Goal: Transaction & Acquisition: Purchase product/service

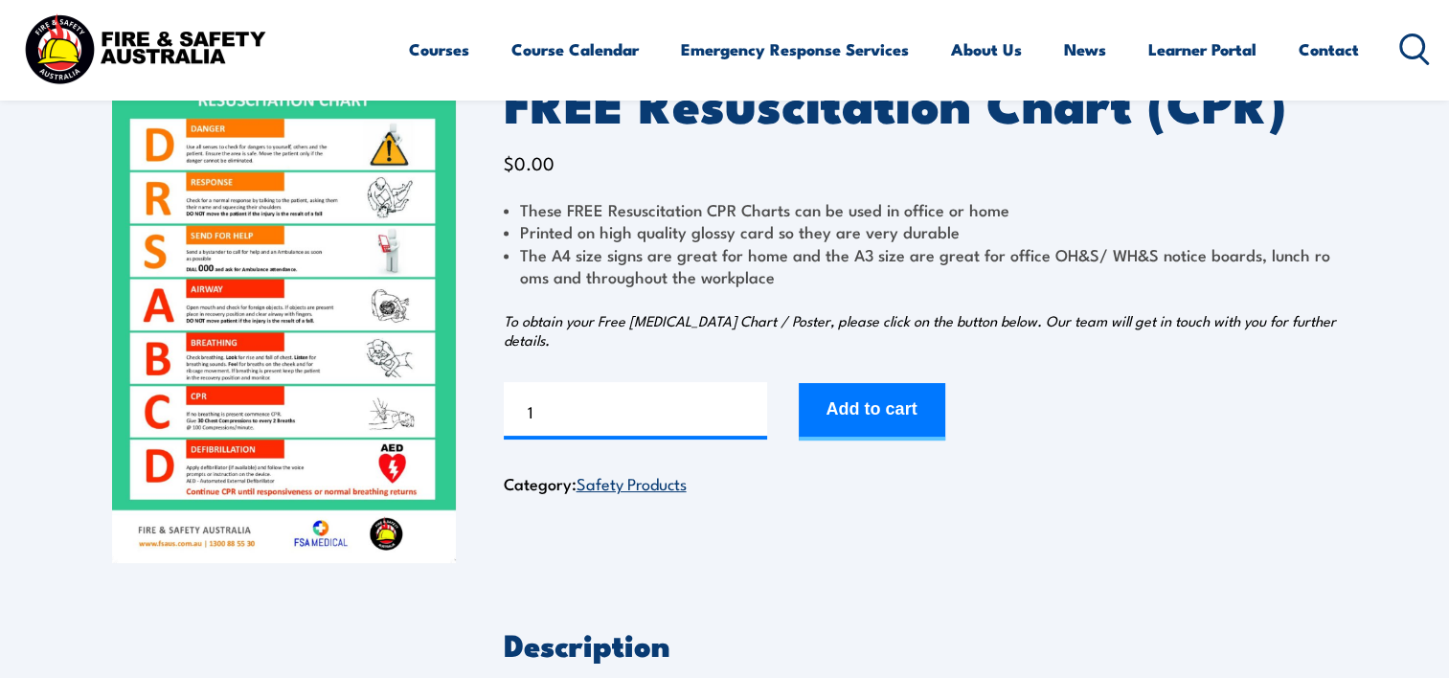
drag, startPoint x: 1107, startPoint y: 345, endPoint x: 1107, endPoint y: 399, distance: 54.6
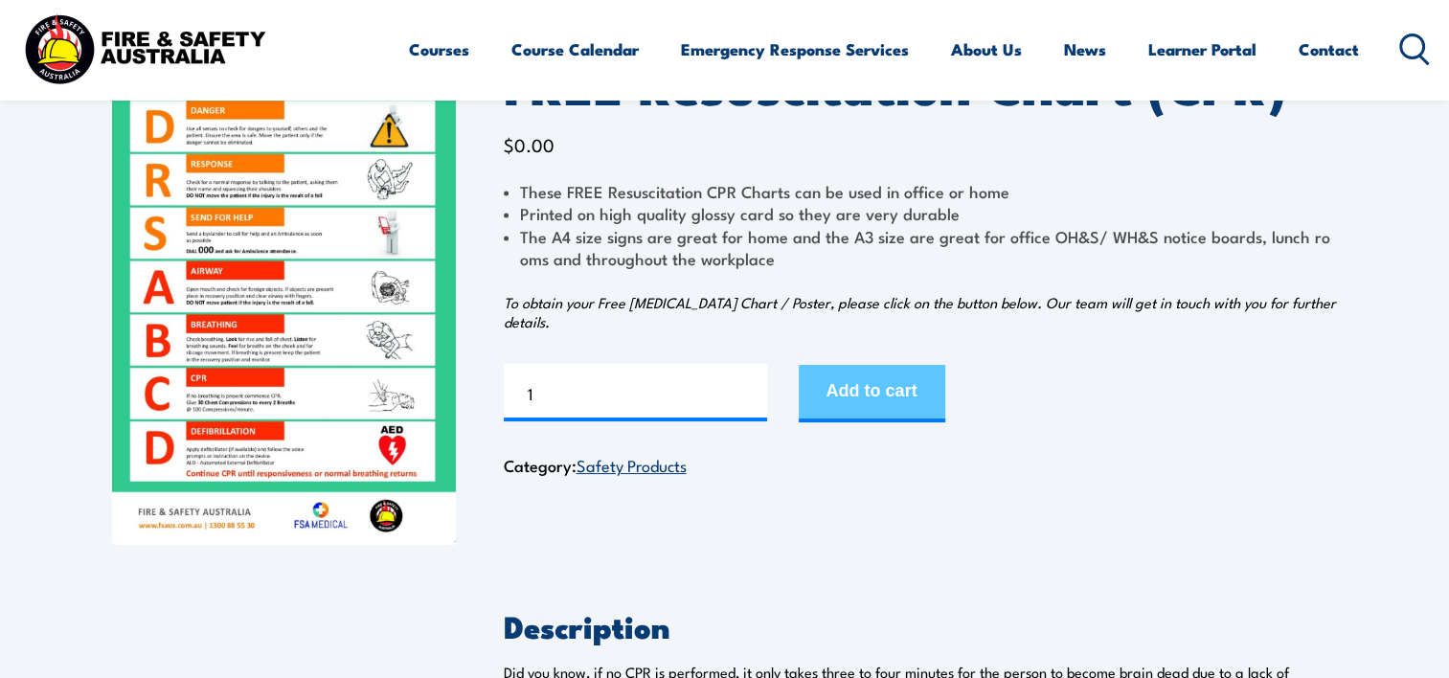
click at [852, 407] on button "Add to cart" at bounding box center [872, 393] width 147 height 57
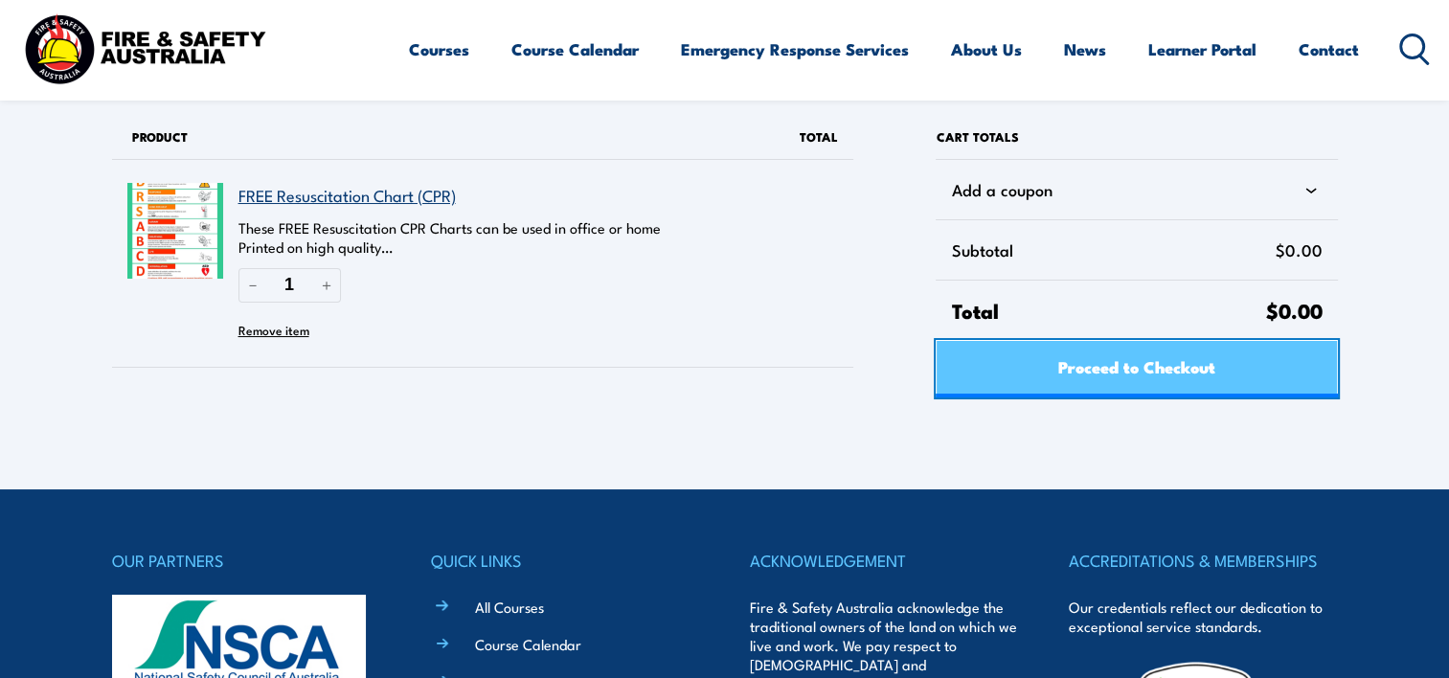
click at [1101, 377] on span "Proceed to Checkout" at bounding box center [1136, 366] width 157 height 51
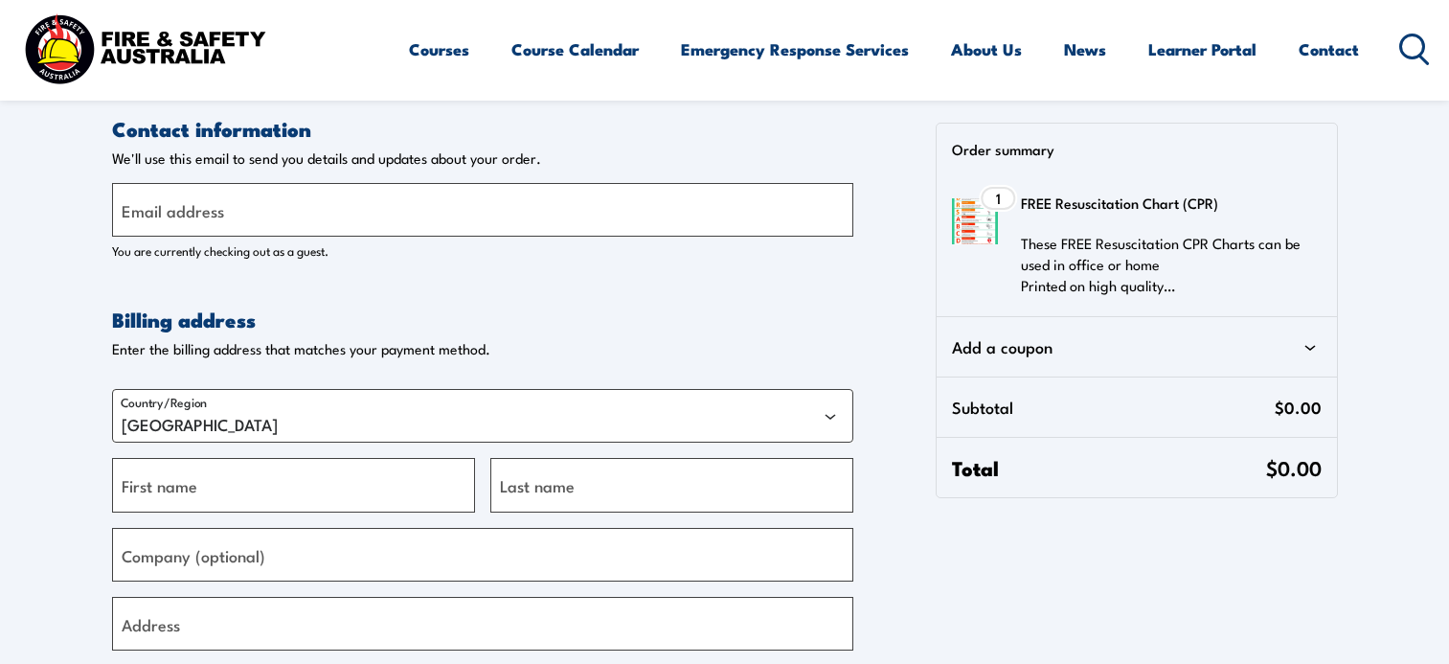
select select "VIC"
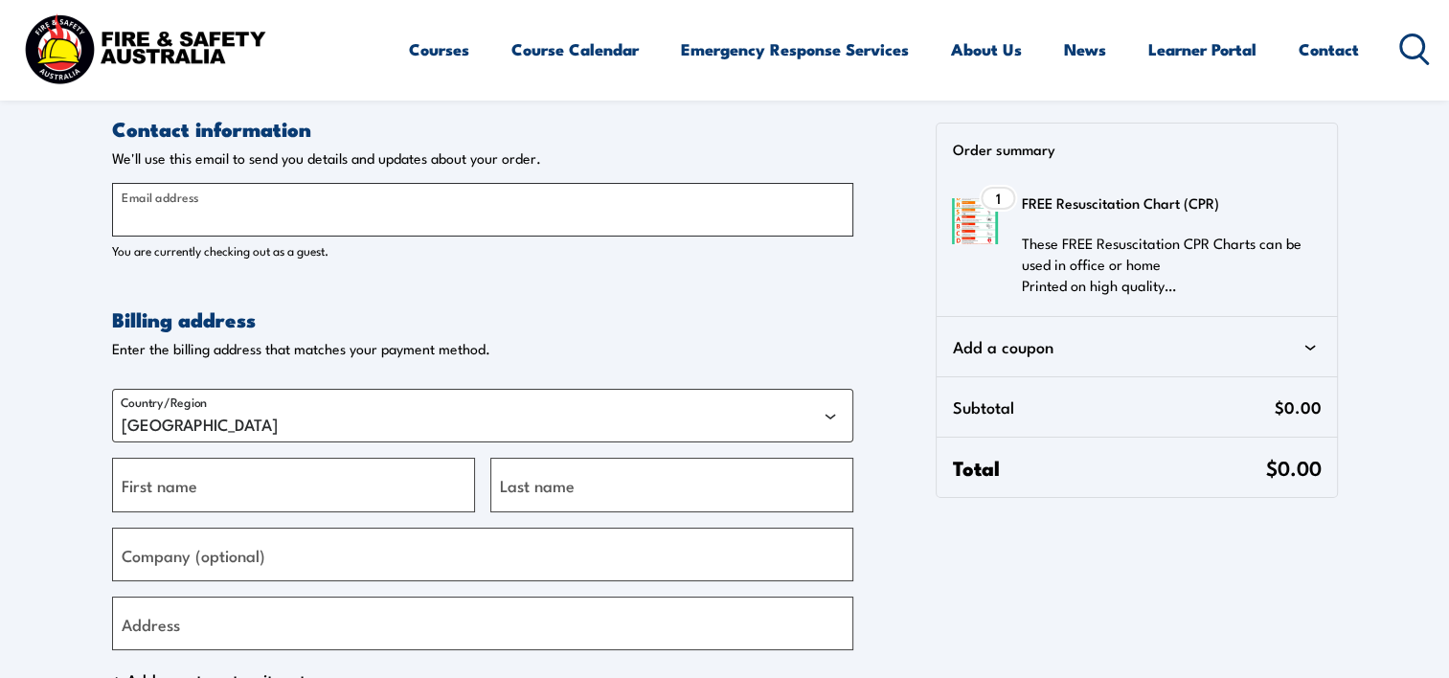
click at [184, 183] on input "Email address" at bounding box center [482, 210] width 741 height 54
type input "[EMAIL_ADDRESS][DOMAIN_NAME]"
type input "INV"
type input "White"
type input "INTEGR8 BEHAVIOUR CONSULTING"
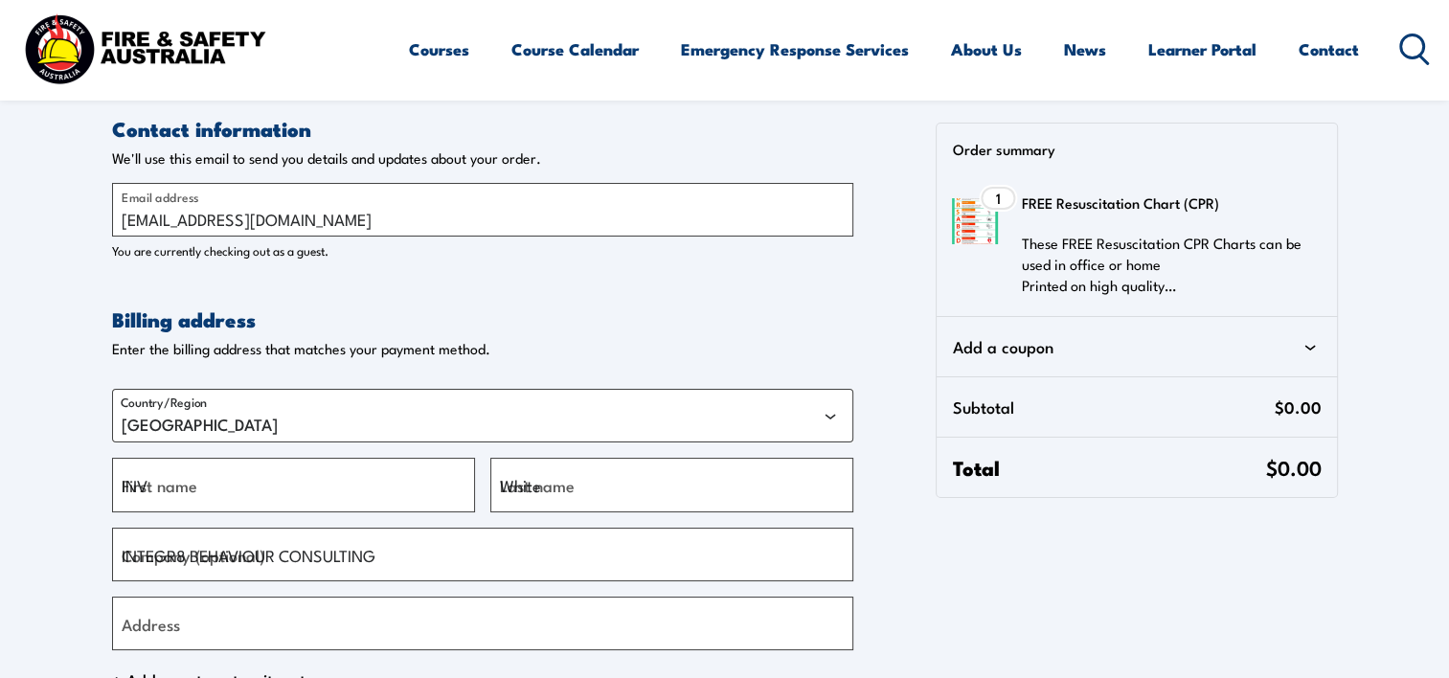
type input "[GEOGRAPHIC_DATA]"
type input "[PHONE_NUMBER]"
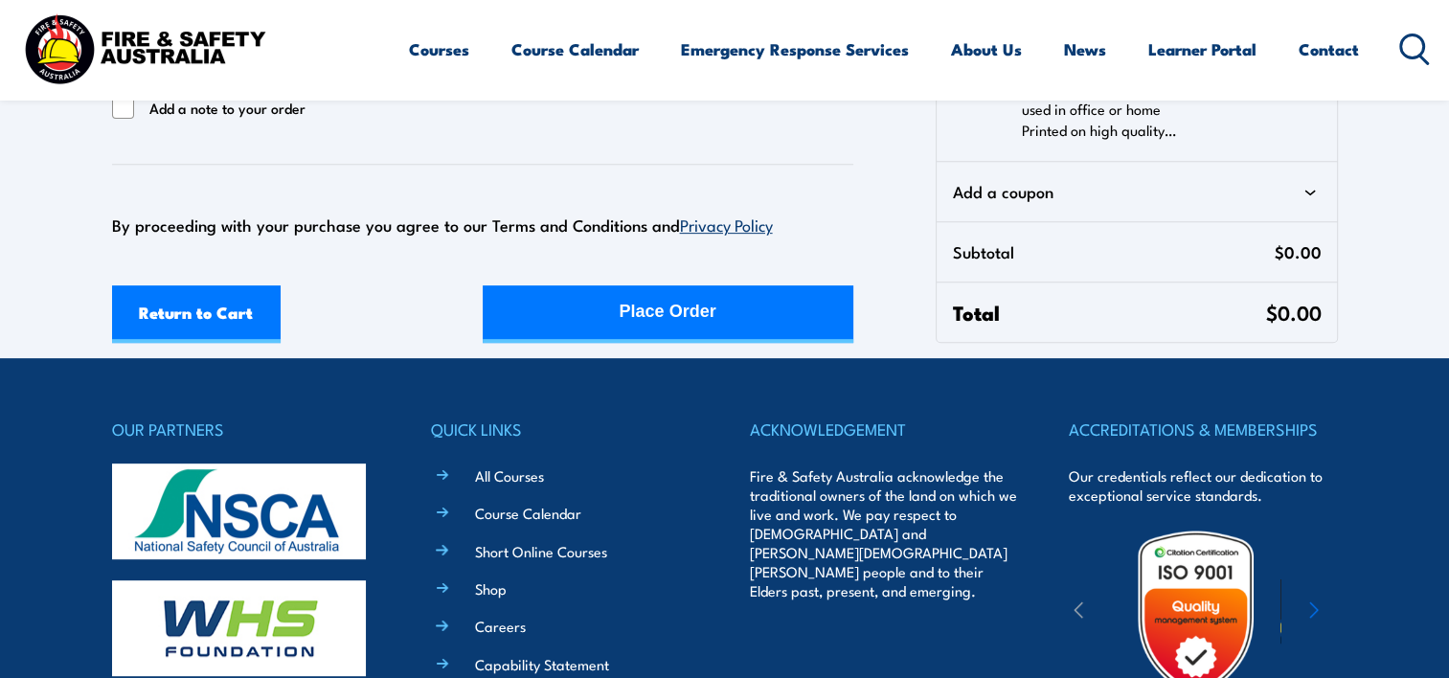
drag, startPoint x: 97, startPoint y: 358, endPoint x: 78, endPoint y: 438, distance: 81.8
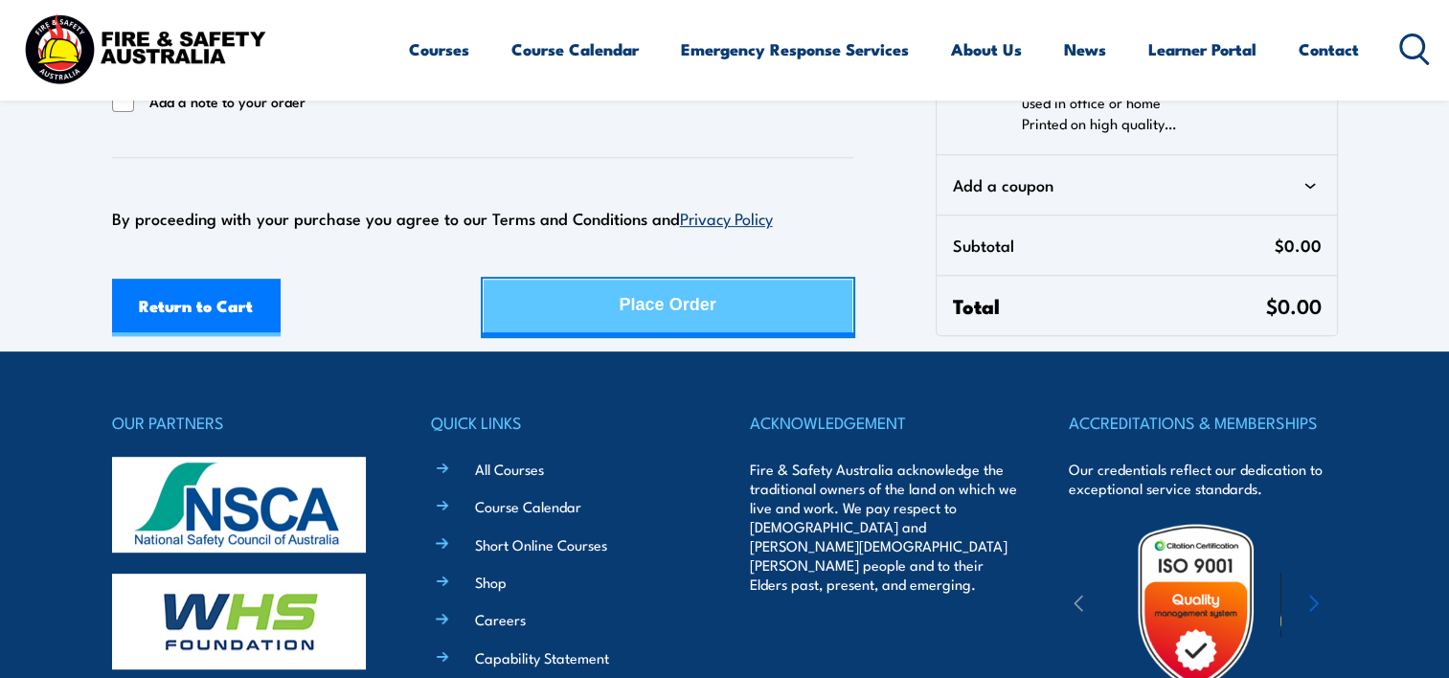
click at [676, 303] on div "Place Order" at bounding box center [668, 305] width 97 height 51
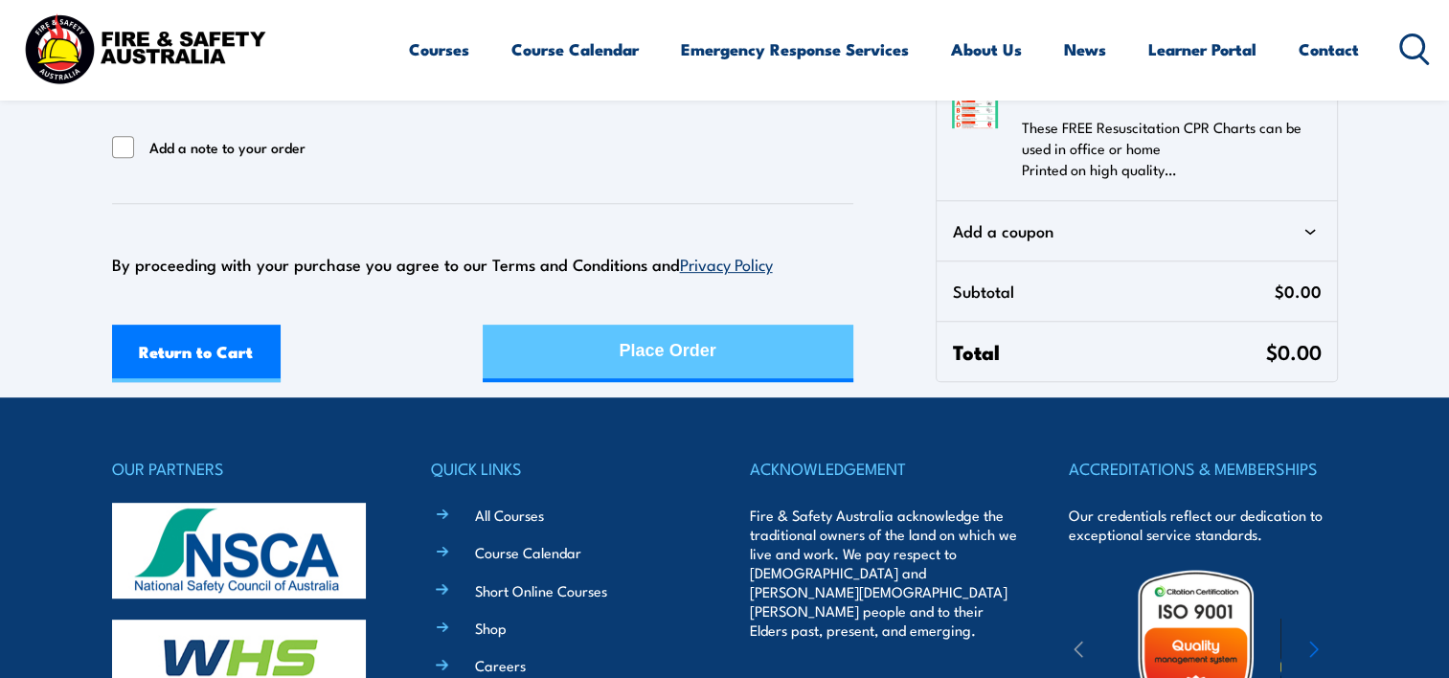
scroll to position [597, 0]
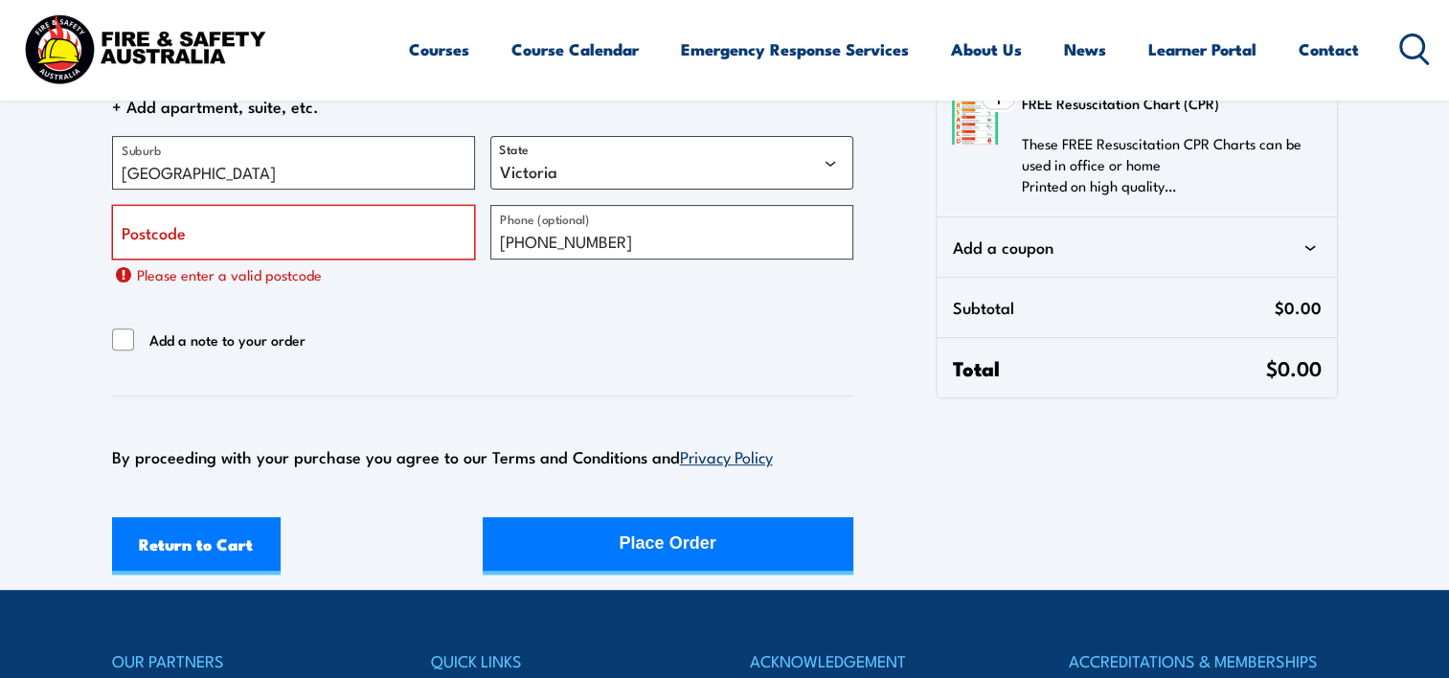
drag, startPoint x: 296, startPoint y: 232, endPoint x: 283, endPoint y: 236, distance: 13.9
click at [294, 234] on input "Postcode" at bounding box center [293, 232] width 363 height 54
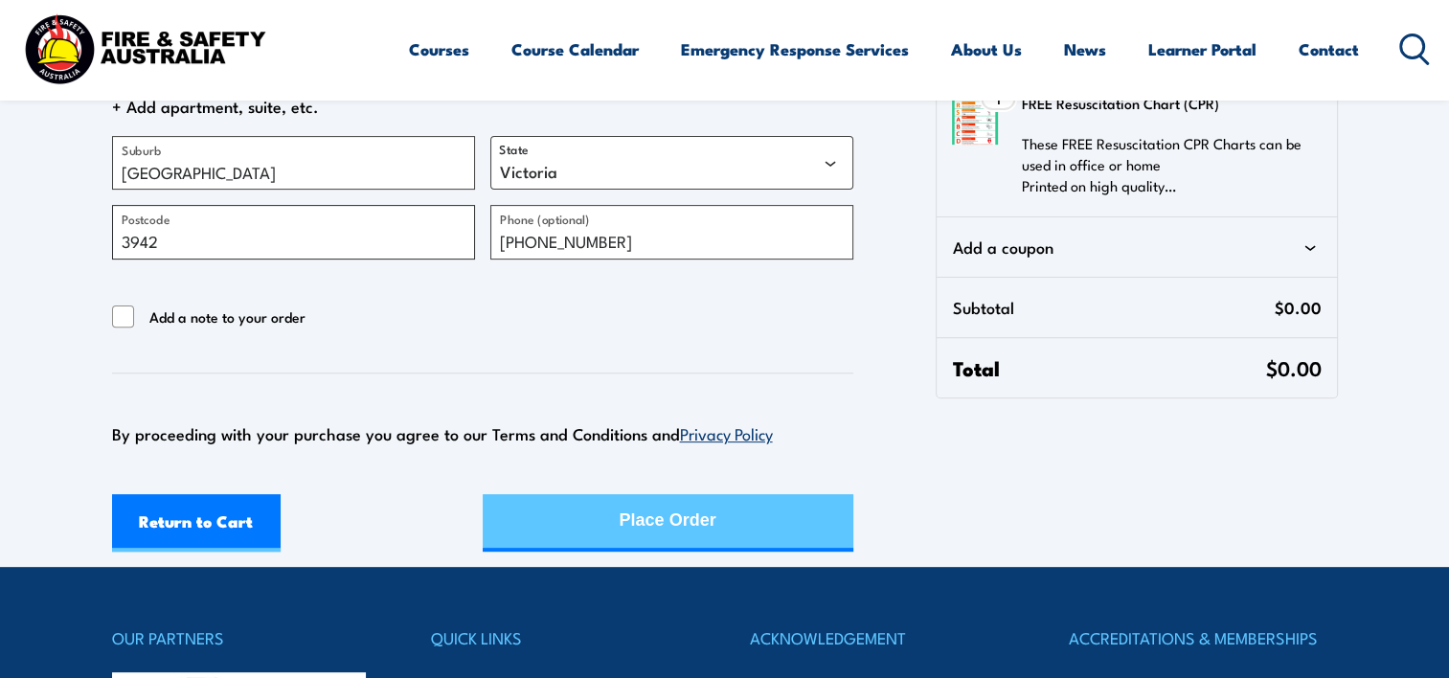
type input "3942"
click at [667, 520] on div "Return to Cart Place Order" at bounding box center [482, 522] width 741 height 57
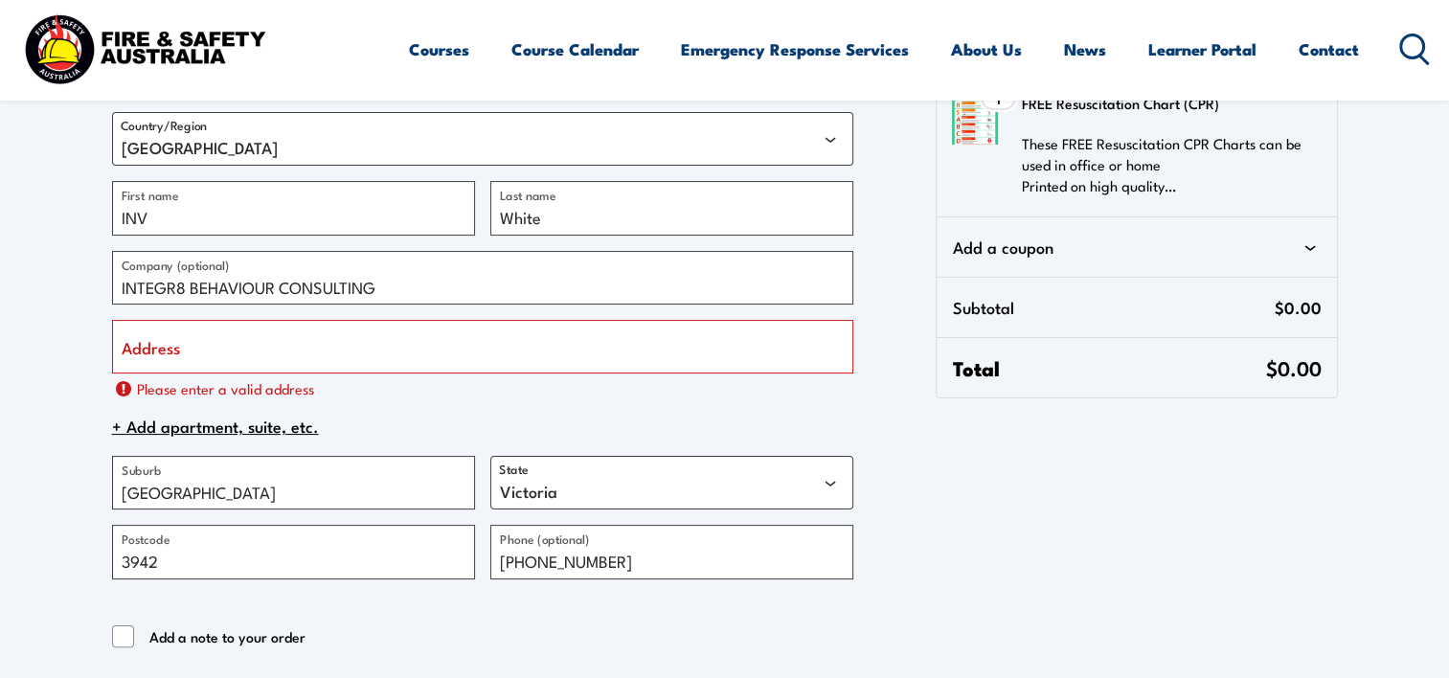
scroll to position [0, 0]
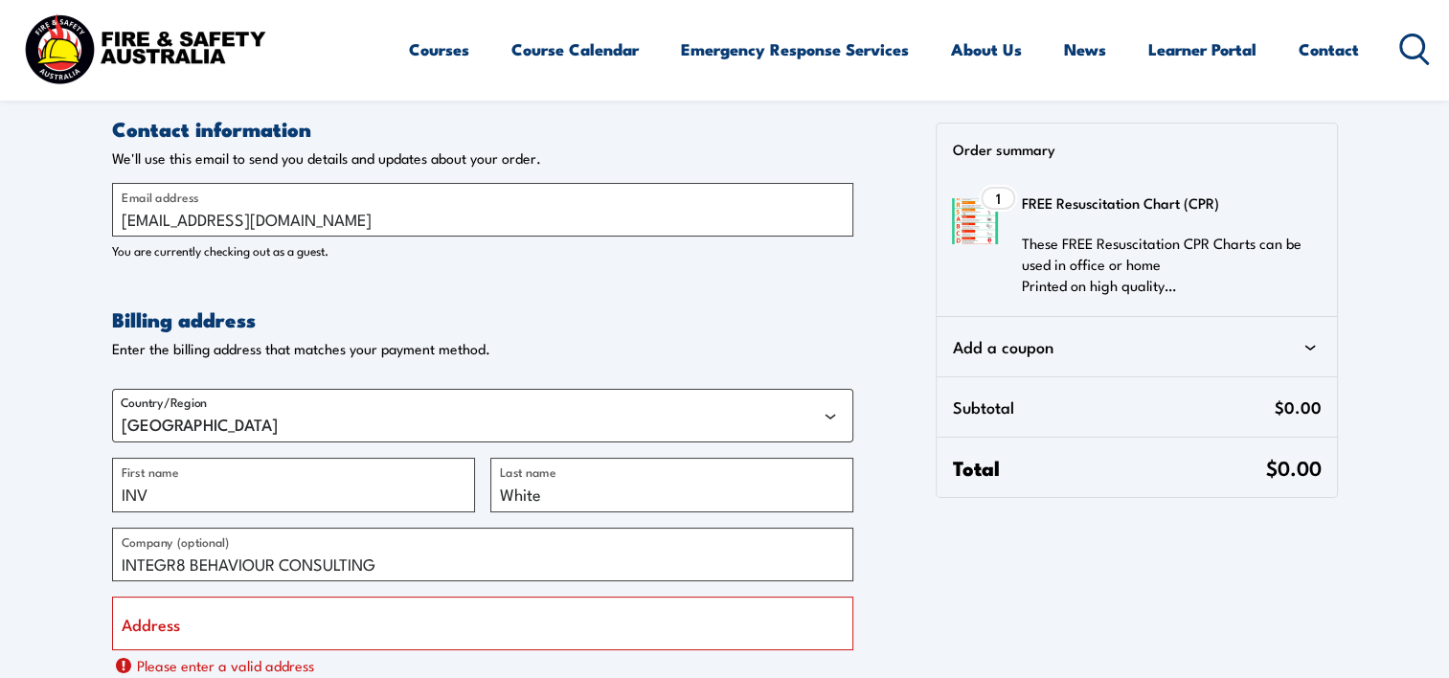
drag, startPoint x: 1031, startPoint y: 245, endPoint x: 1193, endPoint y: 285, distance: 166.8
click at [1193, 285] on p "These FREE Resuscitation CPR Charts can be used in office or home Printed on hi…" at bounding box center [1165, 264] width 288 height 63
drag, startPoint x: 1193, startPoint y: 285, endPoint x: 1148, endPoint y: 285, distance: 45.0
click at [1148, 285] on p "These FREE Resuscitation CPR Charts can be used in office or home Printed on hi…" at bounding box center [1165, 264] width 288 height 63
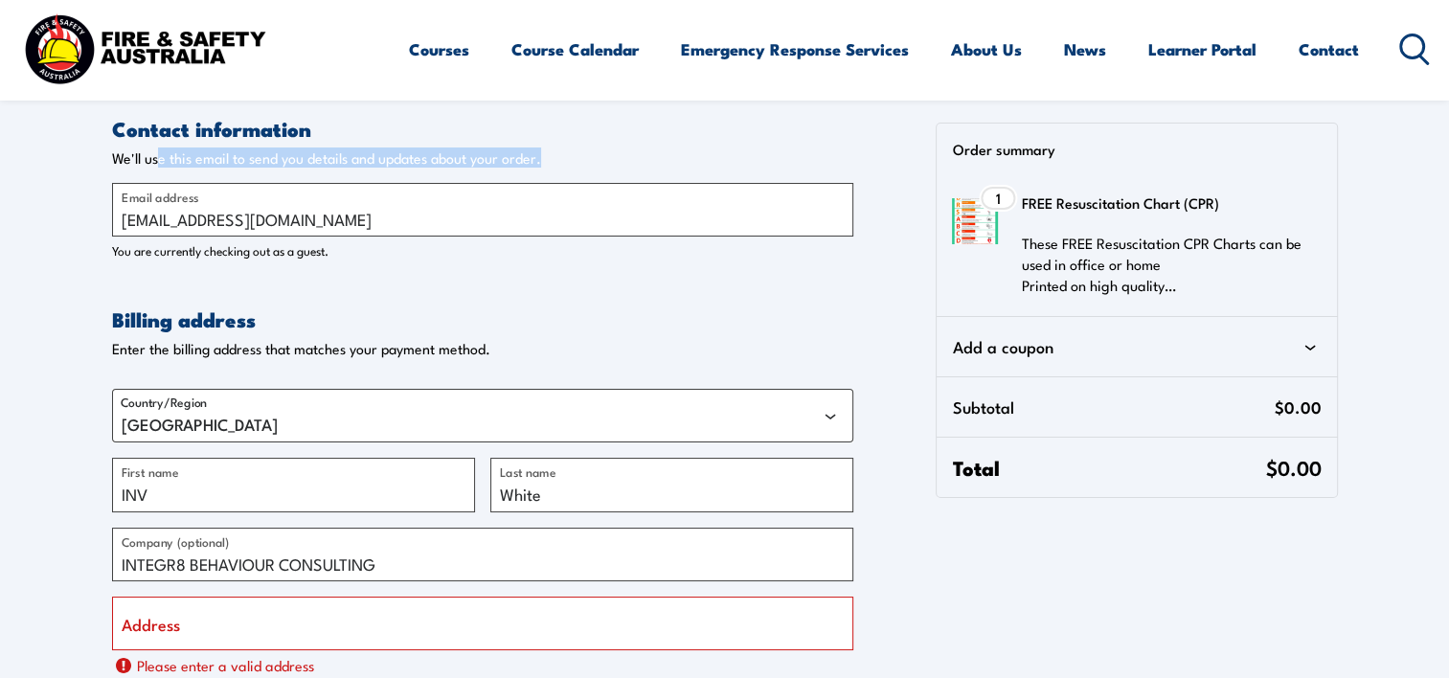
drag, startPoint x: 157, startPoint y: 155, endPoint x: 713, endPoint y: 150, distance: 555.6
click at [713, 150] on p "We'll use this email to send you details and updates about your order." at bounding box center [482, 158] width 741 height 18
